Goal: Feedback & Contribution: Submit feedback/report problem

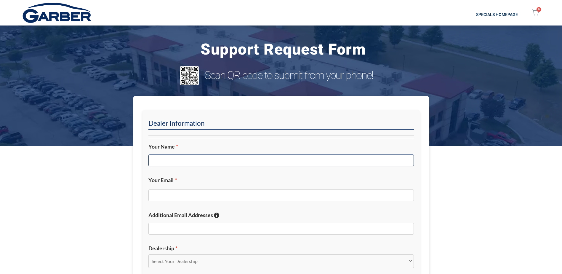
click at [216, 159] on input "Your Name *" at bounding box center [280, 160] width 265 height 12
type input "[PERSON_NAME]"
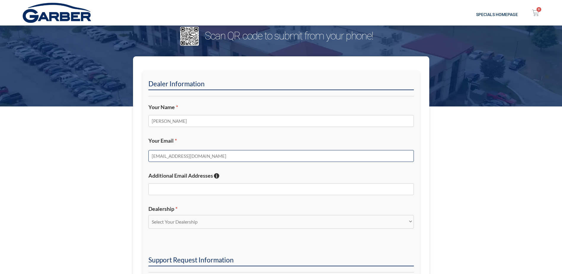
scroll to position [89, 0]
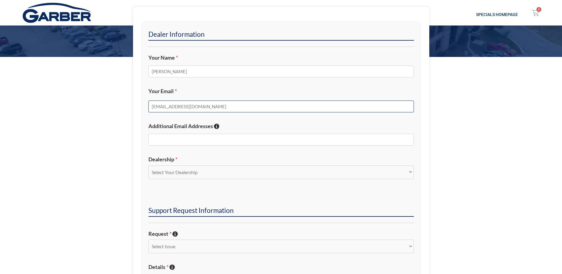
type input "[EMAIL_ADDRESS][DOMAIN_NAME]"
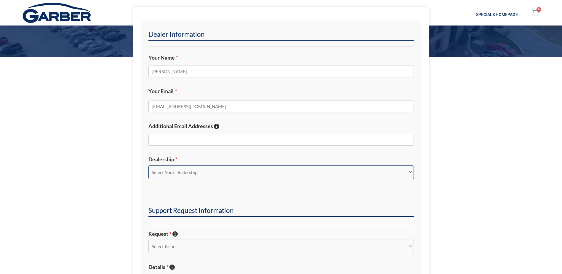
click at [202, 171] on select "Select Your Dealership Acura of Rochester Delray Buick GMC [PERSON_NAME] Automa…" at bounding box center [280, 172] width 265 height 14
select select "Sunrise Chevrolet"
click at [148, 165] on select "Select Your Dealership Acura of Rochester Delray Buick GMC [PERSON_NAME] Automa…" at bounding box center [280, 172] width 265 height 14
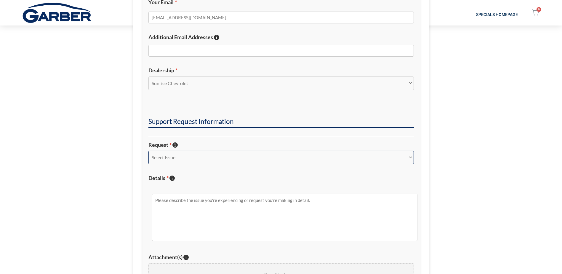
click at [197, 156] on select "Select Issue New Inquiry/Request Inventory Management Inventory Feed Website Fu…" at bounding box center [280, 158] width 265 height 14
select select "Inventory Management"
click at [148, 151] on select "Select Issue New Inquiry/Request Inventory Management Inventory Feed Website Fu…" at bounding box center [280, 158] width 265 height 14
click at [200, 201] on textarea "Details * Describe the issue with specific details if possible!" at bounding box center [284, 216] width 265 height 47
paste textarea "please add $3495 for Leather and Heated Seats and Tinted Windows"
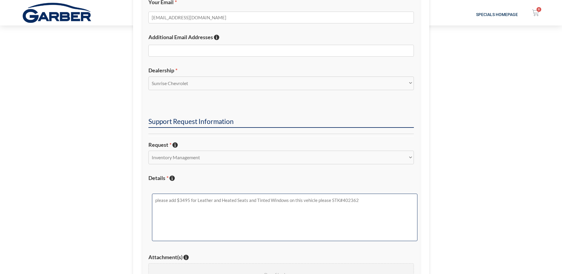
click at [341, 198] on textarea "please add $3495 for Leather and Heated Seats and Tinted Windows on this vehicl…" at bounding box center [284, 216] width 265 height 47
click at [370, 200] on textarea "please add $3495 for Leather and Heated Seats and Tinted Windows on this vehicl…" at bounding box center [284, 216] width 265 height 47
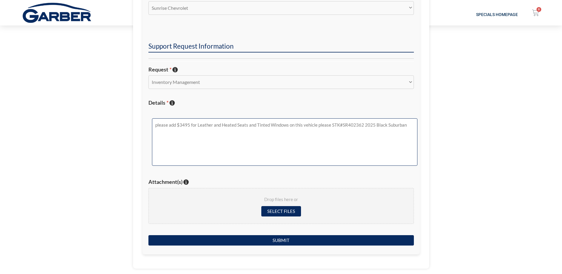
scroll to position [296, 0]
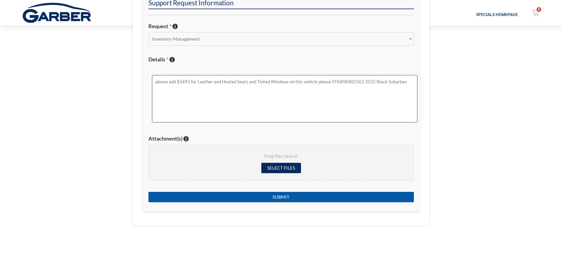
type textarea "please add $3495 for Leather and Heated Seats and Tinted Windows on this vehicl…"
click at [283, 199] on input "Submit" at bounding box center [280, 197] width 265 height 10
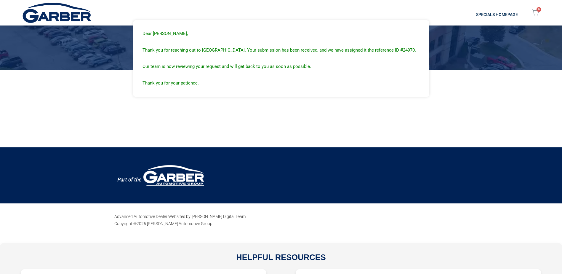
scroll to position [0, 0]
